Goal: Transaction & Acquisition: Purchase product/service

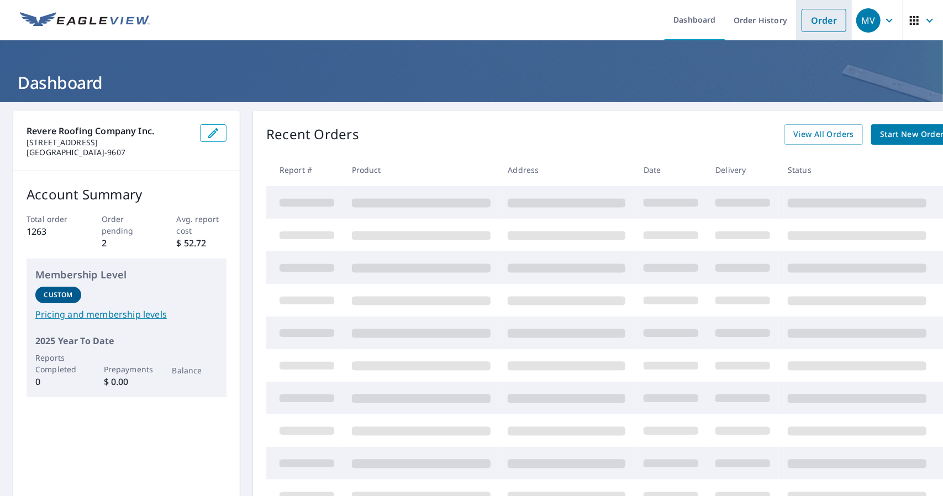
click at [819, 19] on link "Order" at bounding box center [824, 20] width 45 height 23
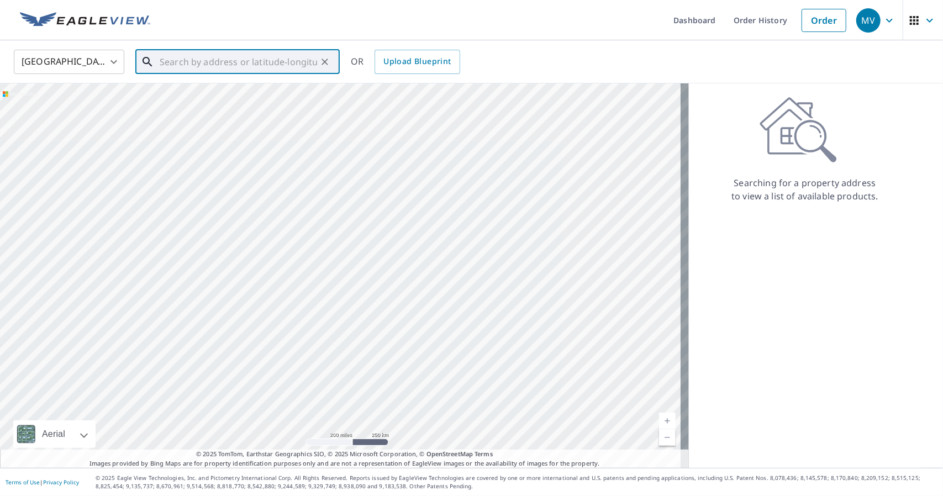
click at [233, 59] on input "text" at bounding box center [238, 61] width 157 height 31
click at [206, 96] on span "[STREET_ADDRESS]" at bounding box center [243, 93] width 173 height 13
type input "[STREET_ADDRESS]"
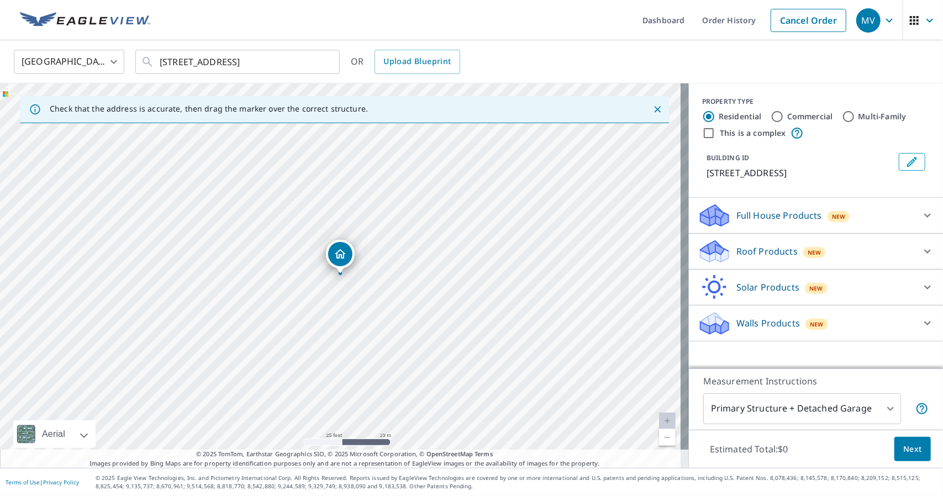
click at [750, 250] on p "Roof Products" at bounding box center [766, 251] width 61 height 13
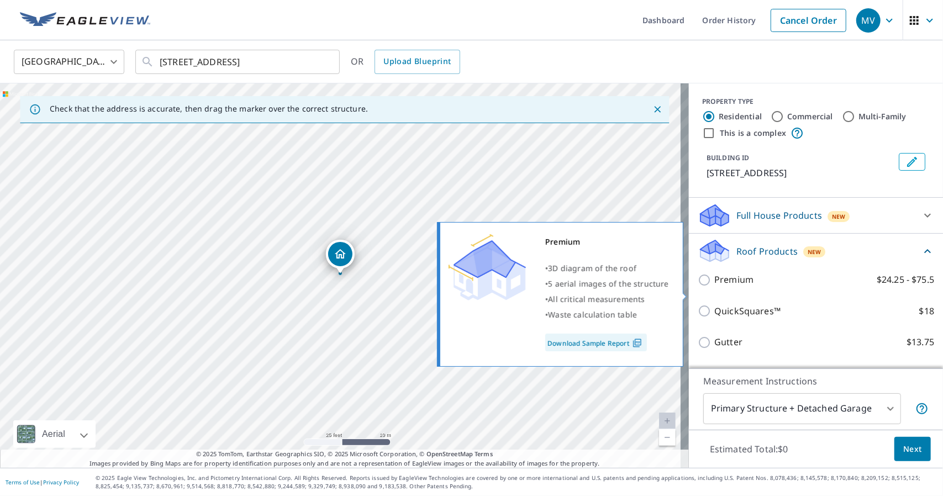
click at [698, 287] on input "Premium $24.25 - $75.5" at bounding box center [706, 279] width 17 height 13
checkbox input "true"
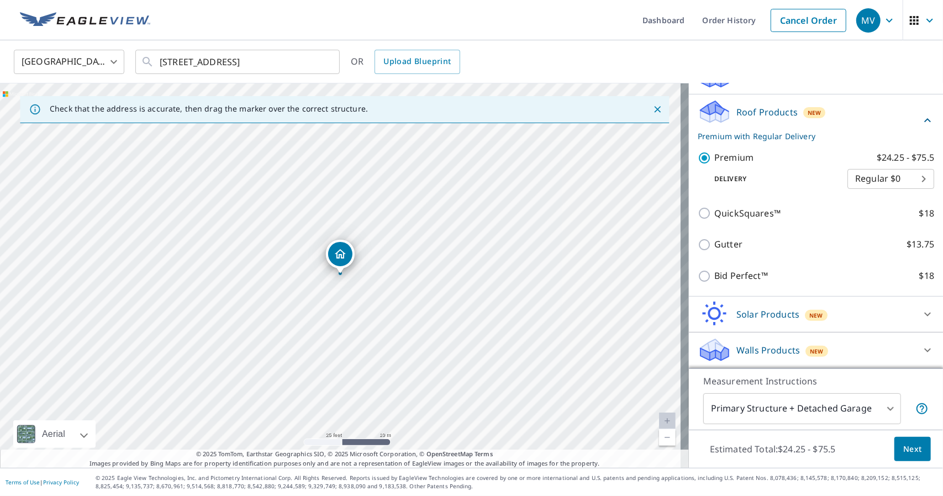
scroll to position [151, 0]
click at [924, 120] on icon at bounding box center [927, 120] width 7 height 4
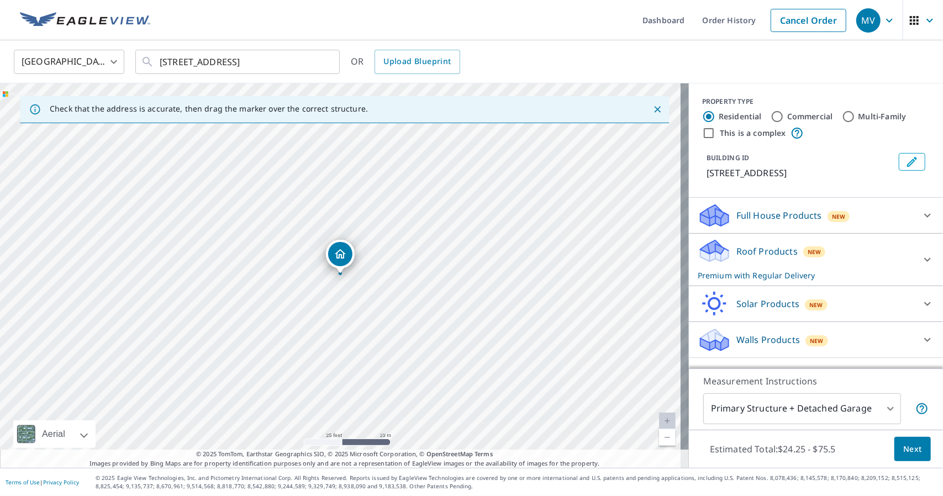
scroll to position [1, 0]
click at [903, 451] on span "Next" at bounding box center [912, 450] width 19 height 14
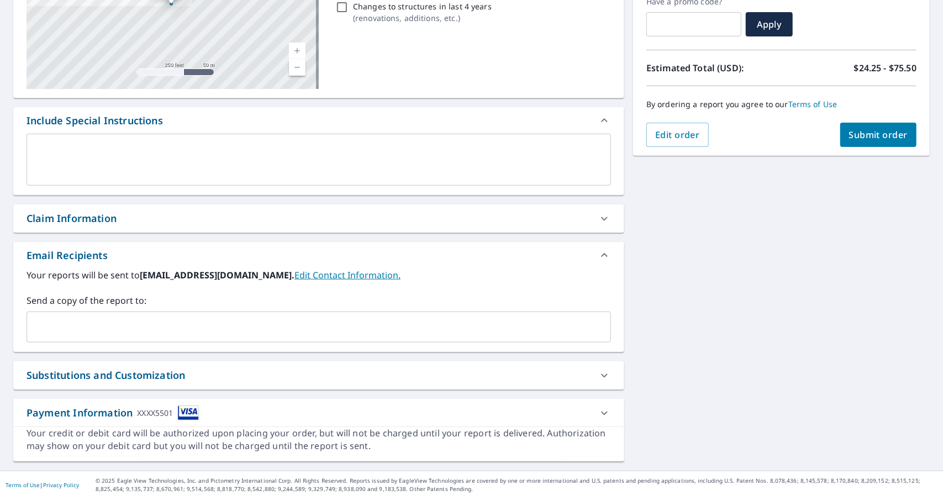
scroll to position [198, 0]
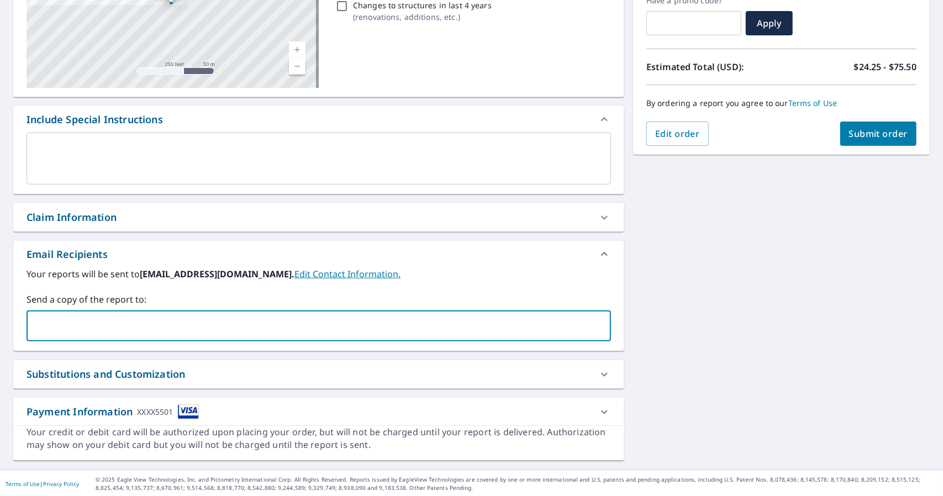
click at [94, 327] on input "text" at bounding box center [310, 325] width 558 height 21
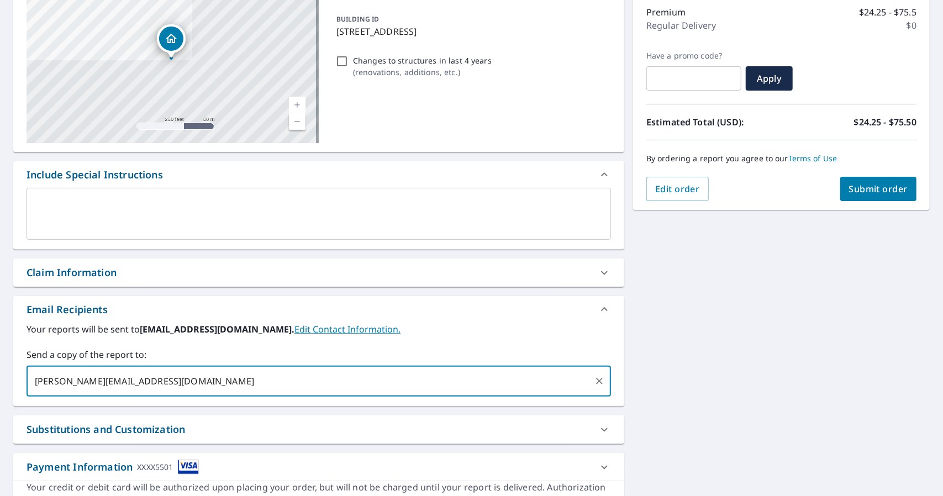
type input "[PERSON_NAME][EMAIL_ADDRESS][DOMAIN_NAME]"
click at [861, 188] on span "Submit order" at bounding box center [878, 189] width 59 height 12
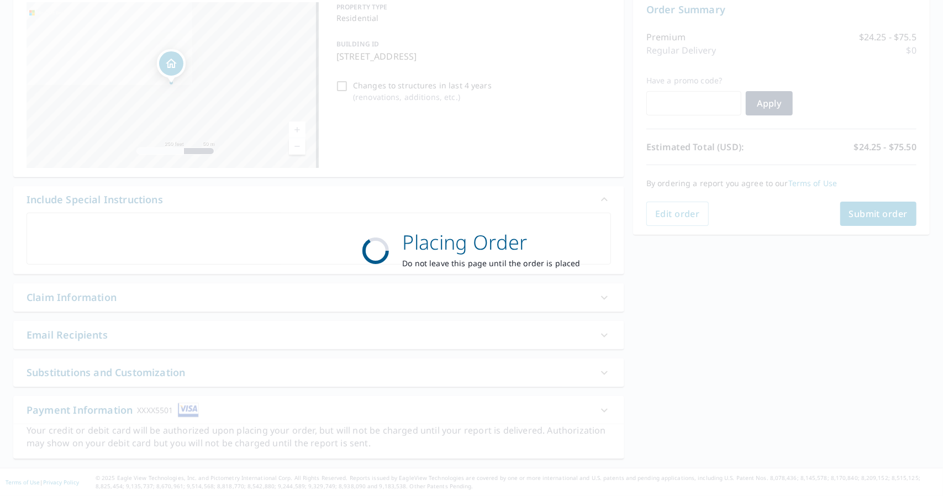
scroll to position [116, 0]
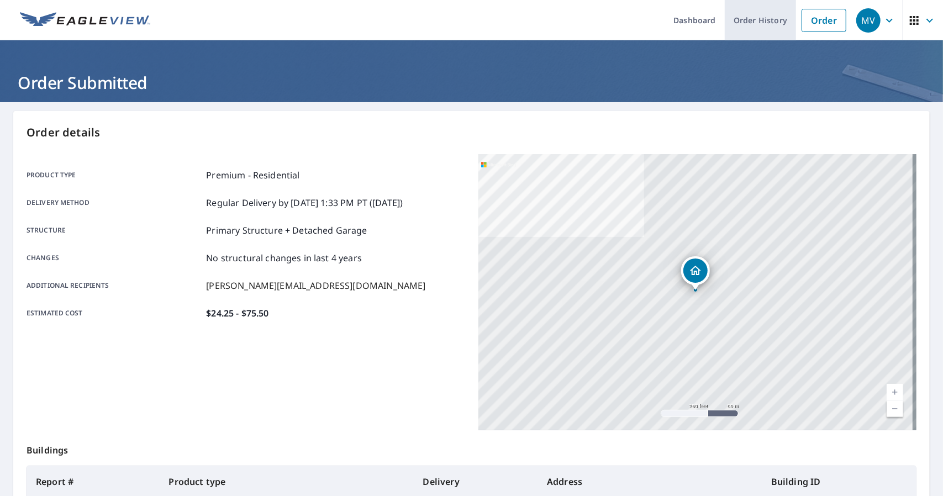
click at [741, 22] on link "Order History" at bounding box center [760, 20] width 71 height 40
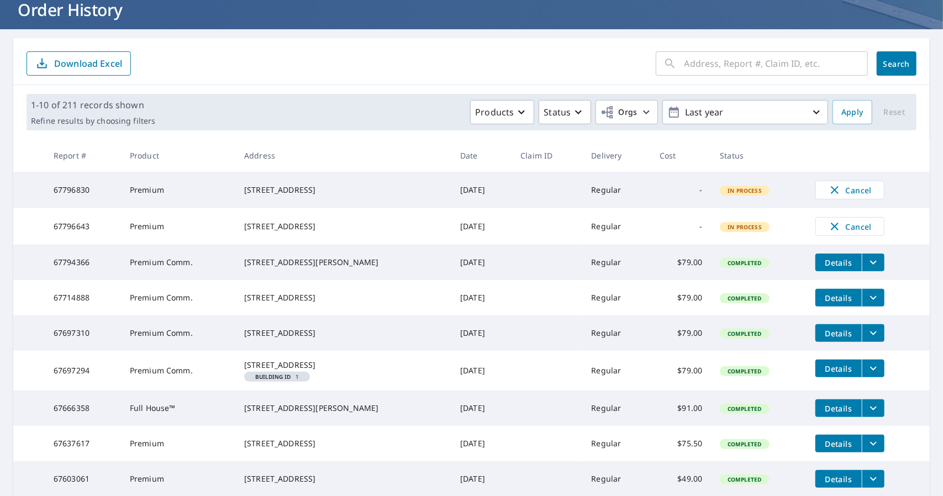
scroll to position [239, 0]
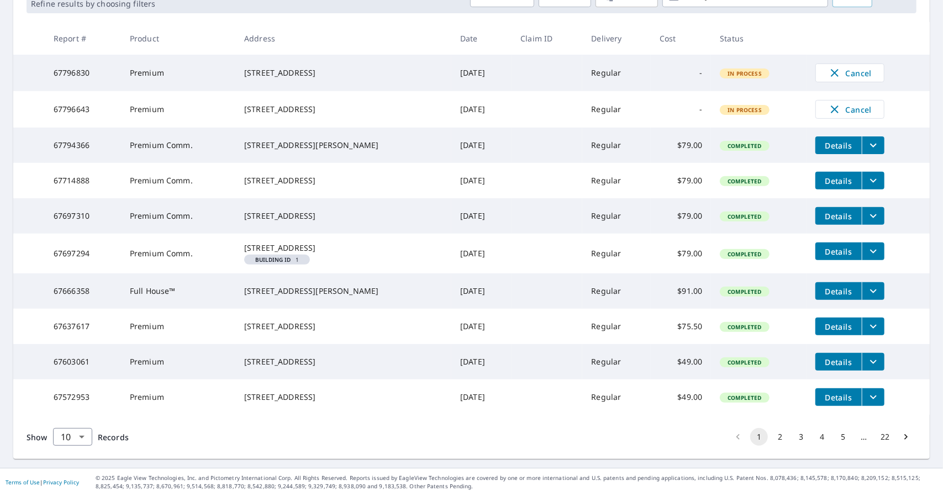
click at [771, 436] on button "2" at bounding box center [780, 437] width 18 height 18
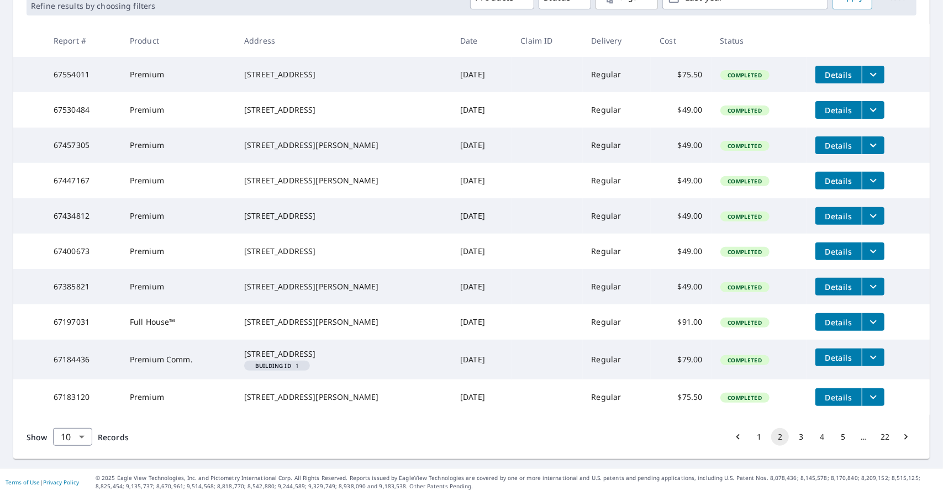
scroll to position [239, 0]
click at [752, 438] on button "1" at bounding box center [759, 437] width 18 height 18
